Goal: Information Seeking & Learning: Understand process/instructions

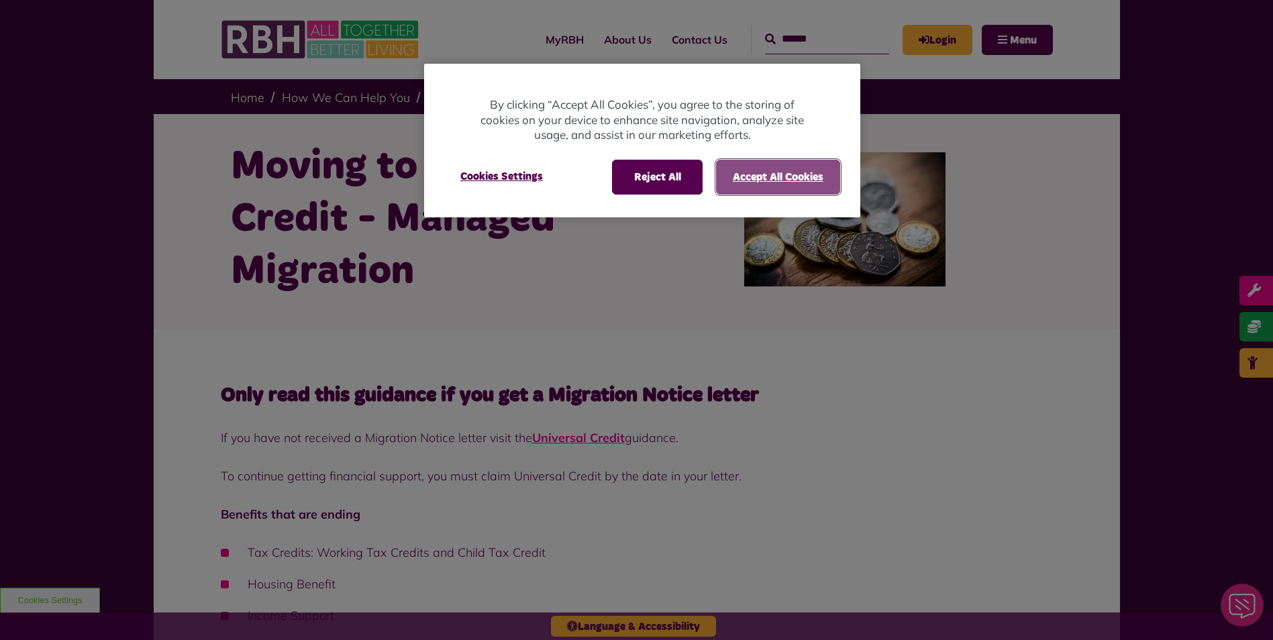
click at [796, 168] on button "Accept All Cookies" at bounding box center [778, 177] width 124 height 35
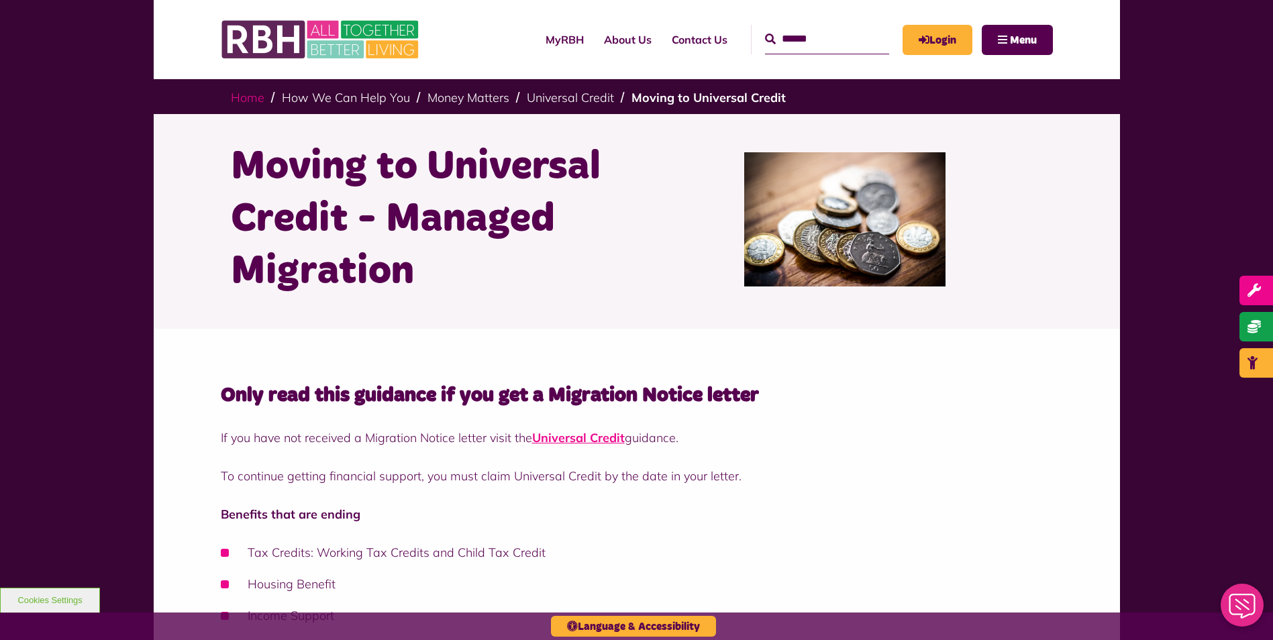
click at [252, 101] on link "Home" at bounding box center [248, 97] width 34 height 15
click at [566, 97] on link "Universal Credit" at bounding box center [570, 97] width 87 height 15
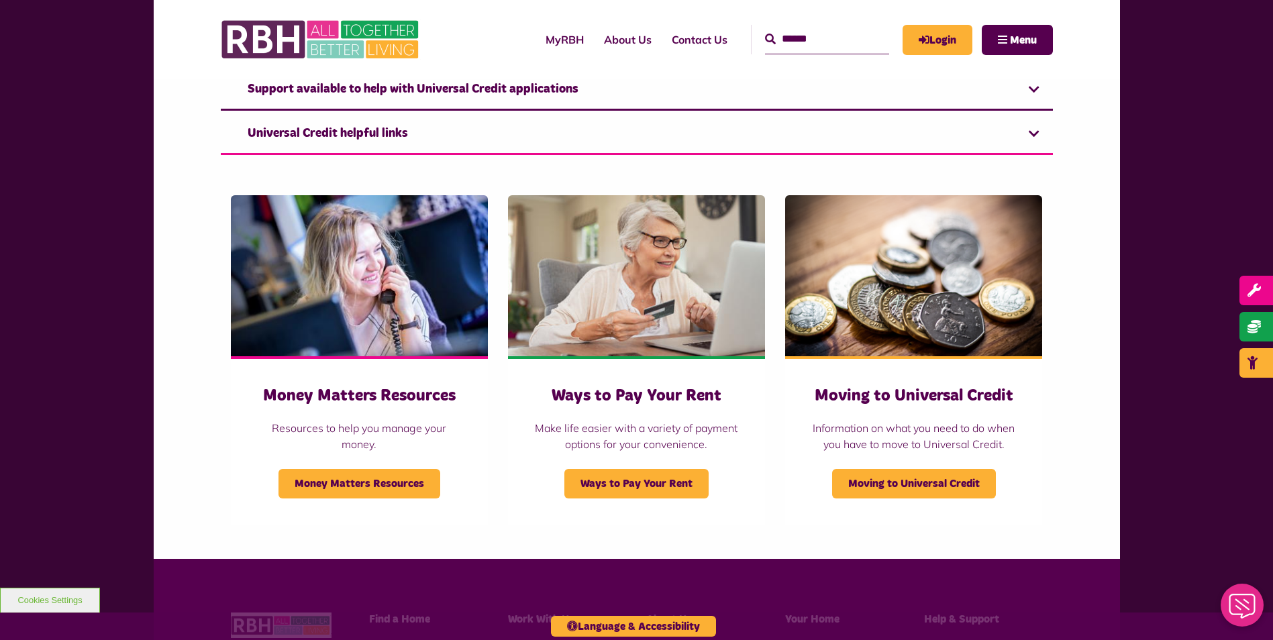
scroll to position [1501, 0]
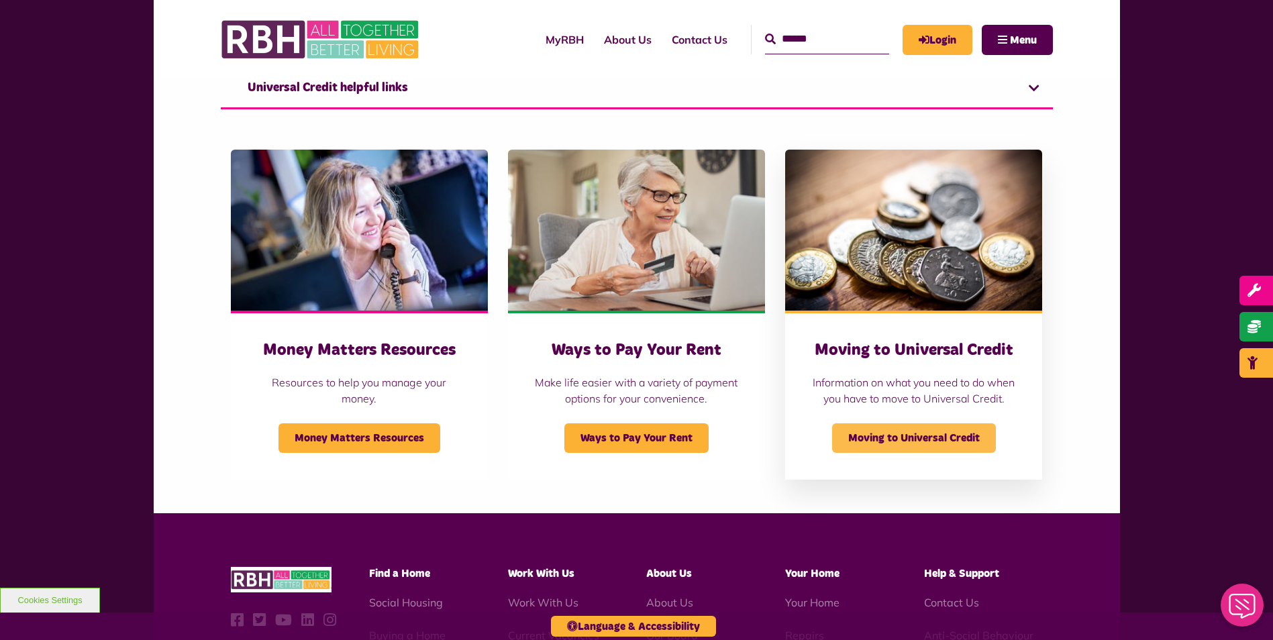
click at [955, 453] on span "Moving to Universal Credit" at bounding box center [914, 438] width 164 height 30
